Goal: Navigation & Orientation: Find specific page/section

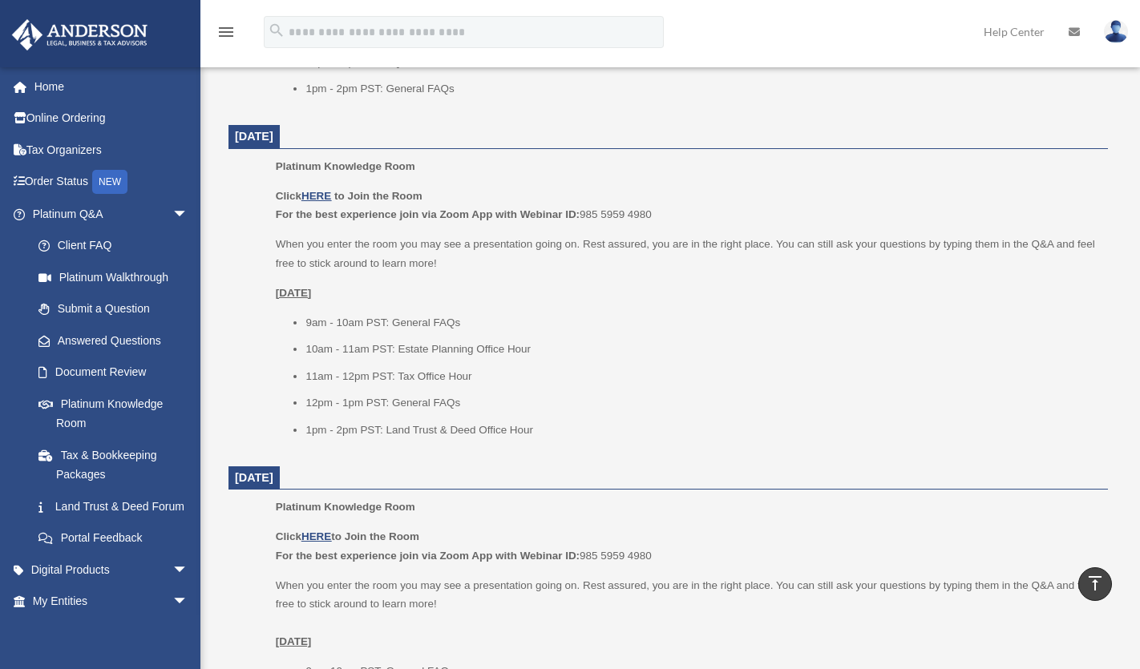
scroll to position [962, 0]
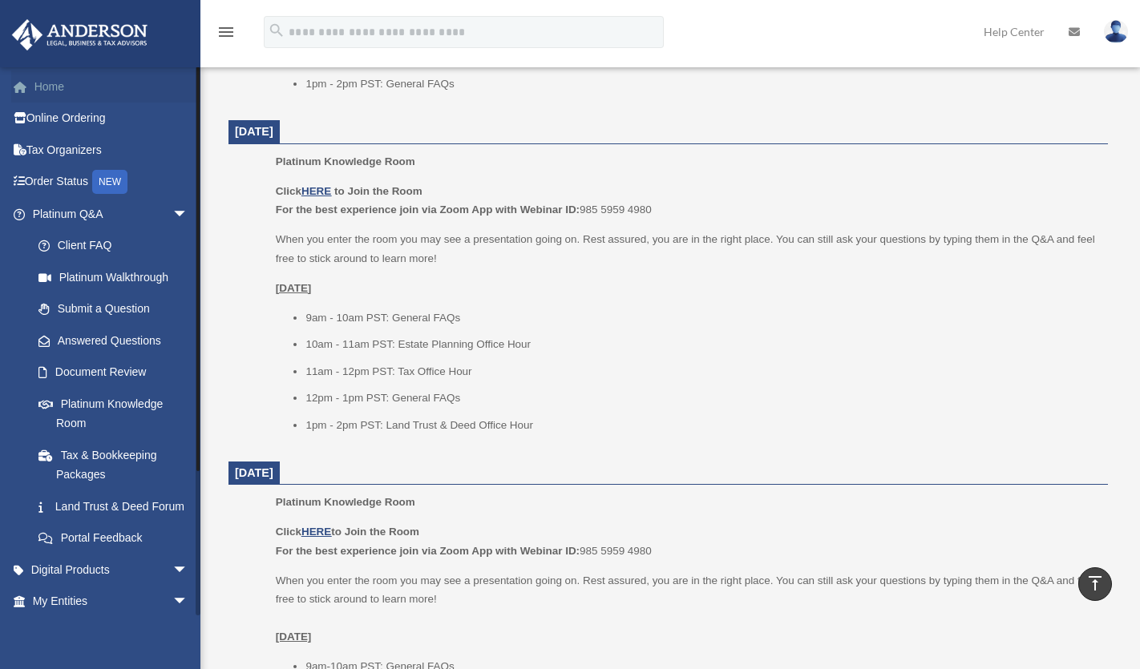
click at [46, 98] on link "Home" at bounding box center [111, 87] width 201 height 32
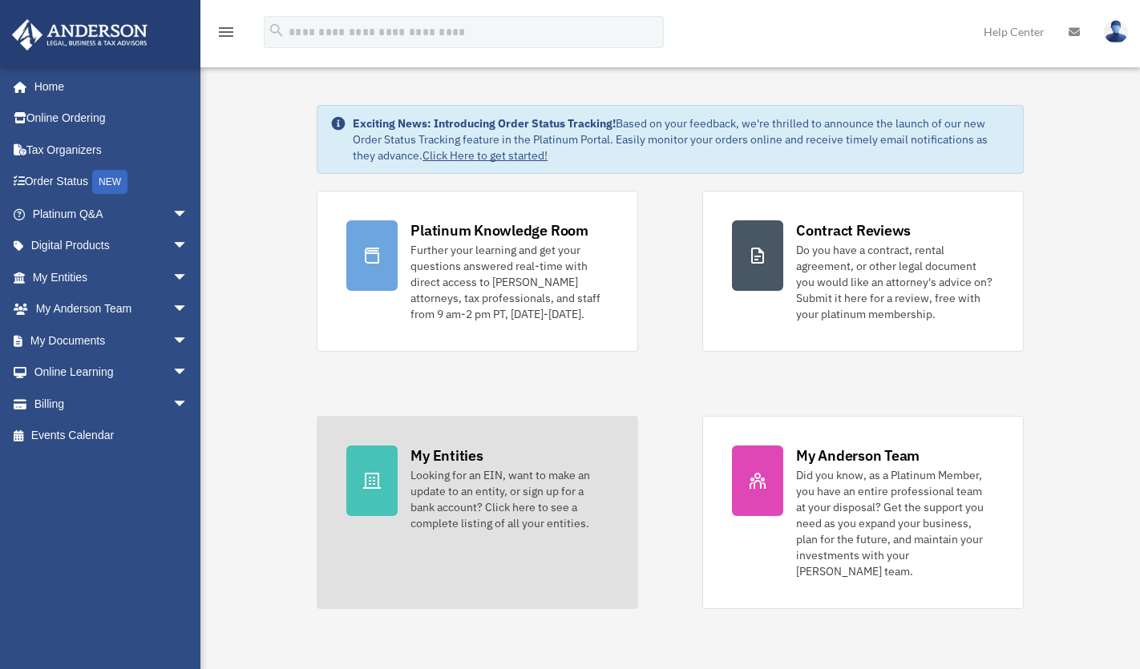
click at [496, 460] on div "My Entities Looking for an EIN, want to make an update to an entity, or sign up…" at bounding box center [509, 489] width 198 height 86
